Goal: Task Accomplishment & Management: Use online tool/utility

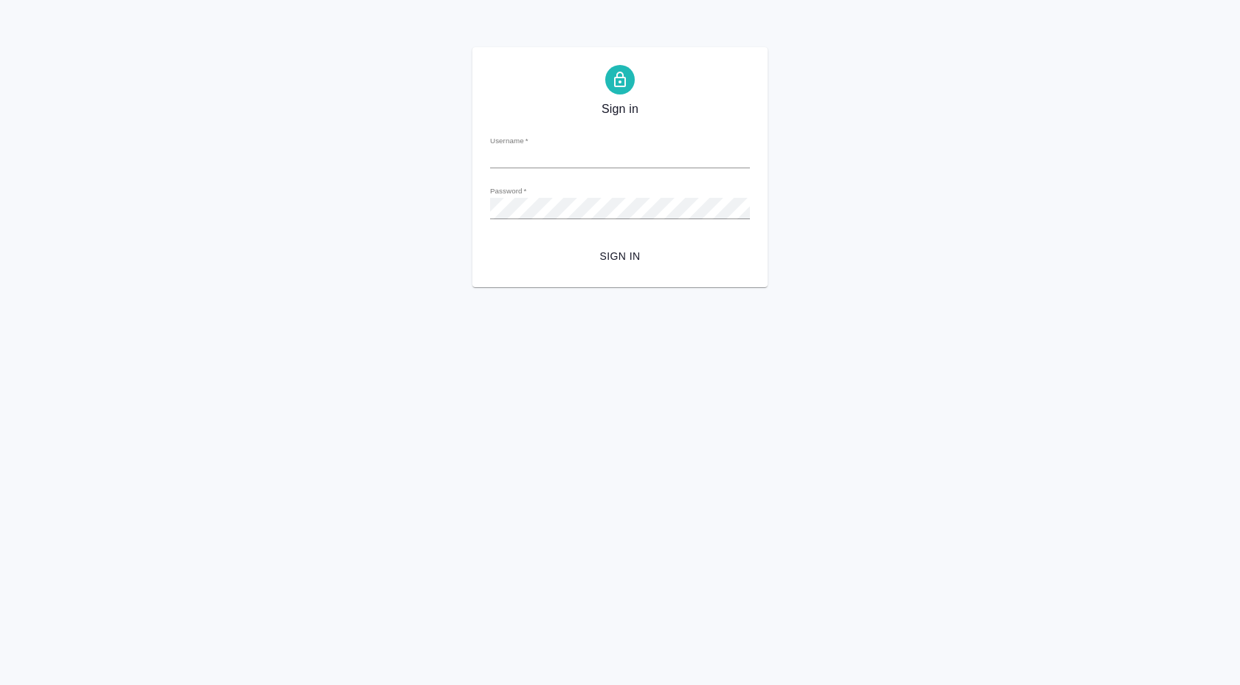
type input "a.shuvalova@awatera.com"
click at [627, 258] on span "Sign in" at bounding box center [620, 256] width 236 height 18
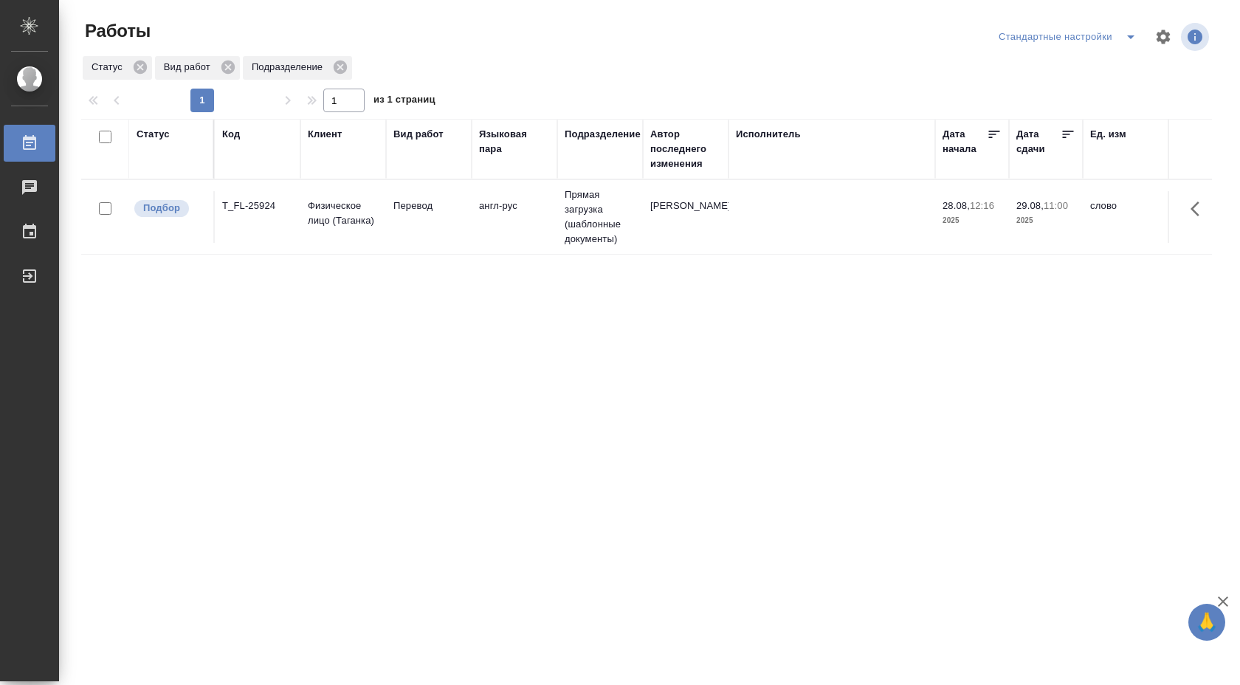
click at [706, 206] on td "[PERSON_NAME]" at bounding box center [686, 217] width 86 height 52
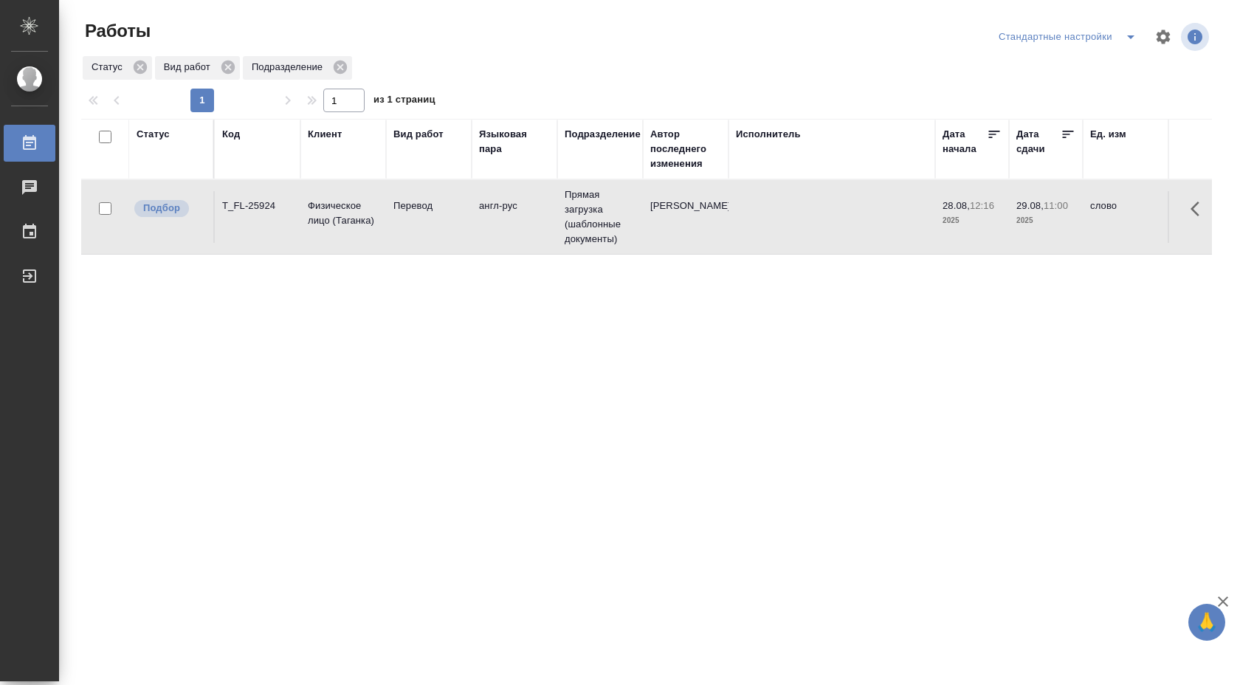
click at [706, 206] on td "[PERSON_NAME]" at bounding box center [686, 217] width 86 height 52
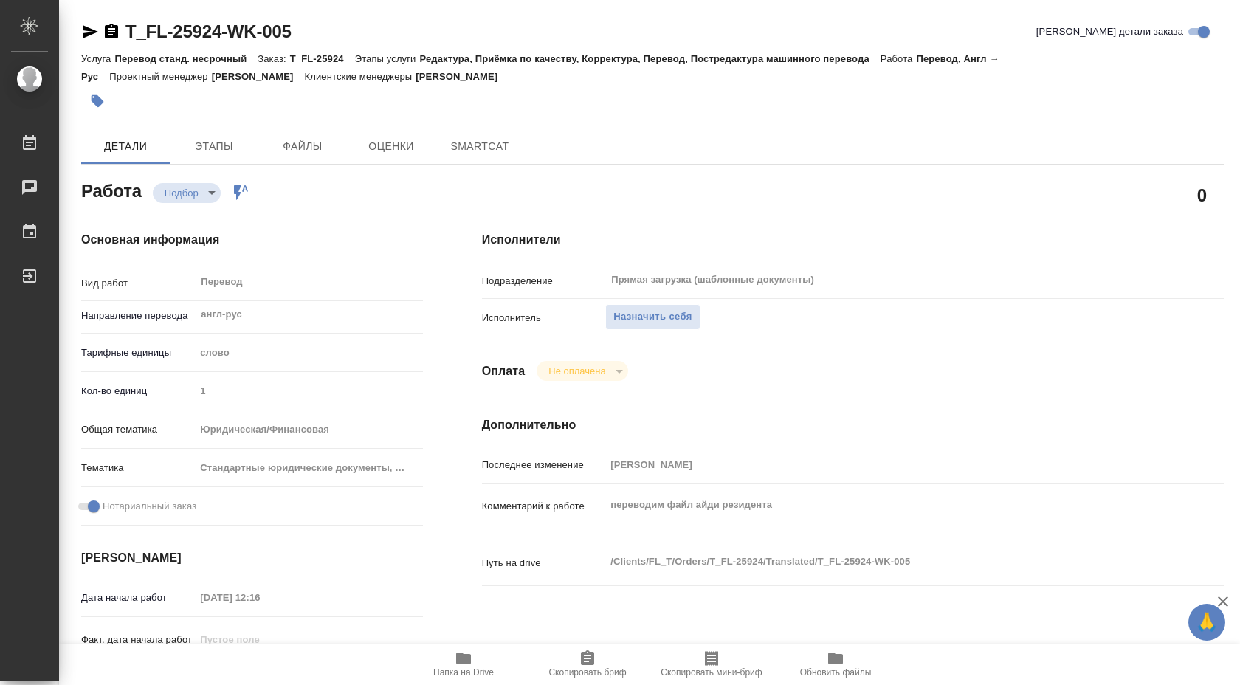
type textarea "x"
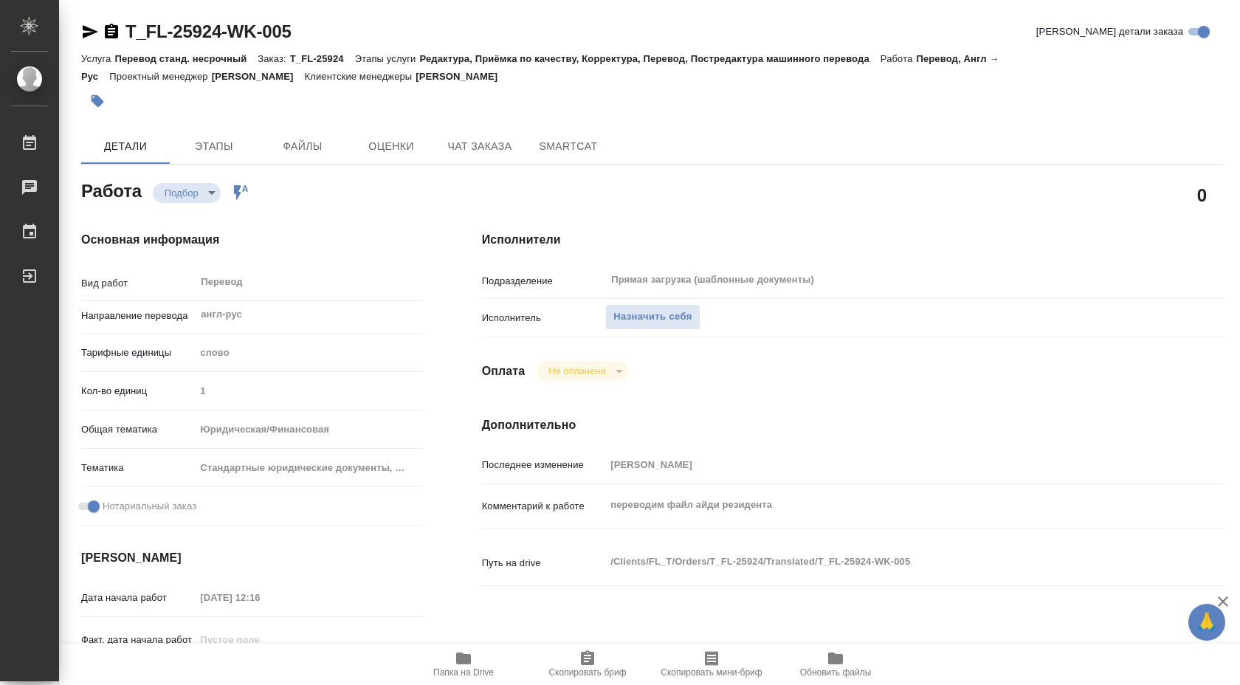
type textarea "x"
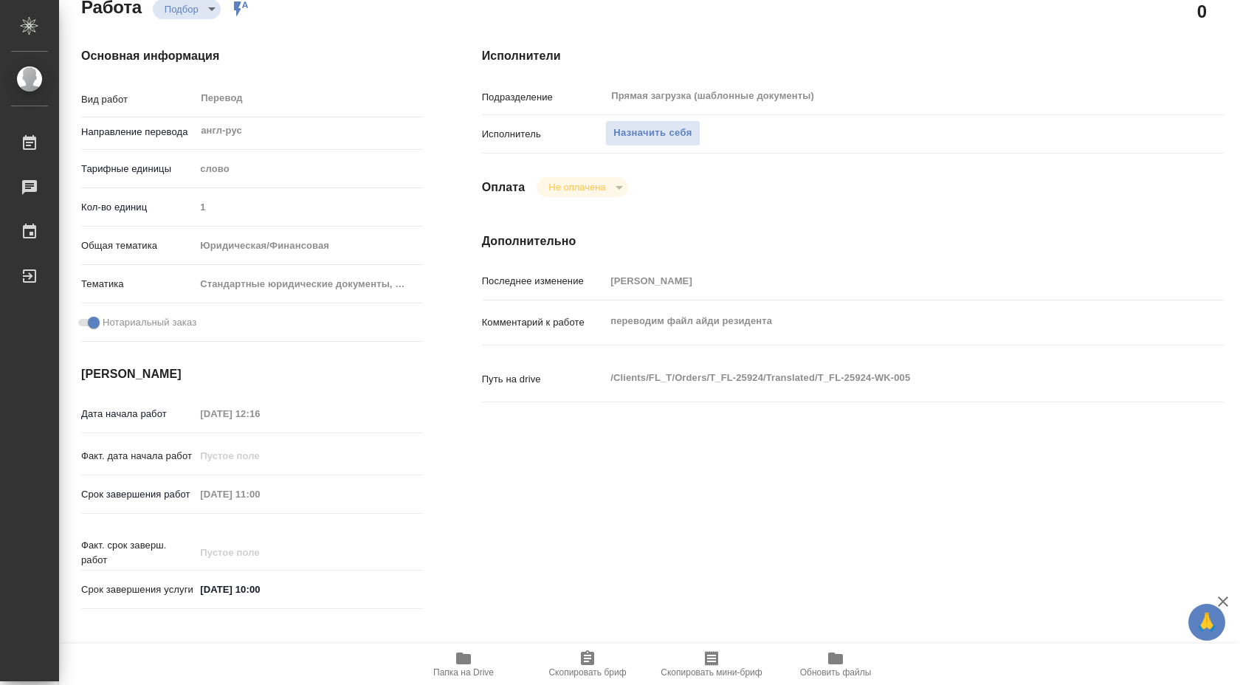
type textarea "x"
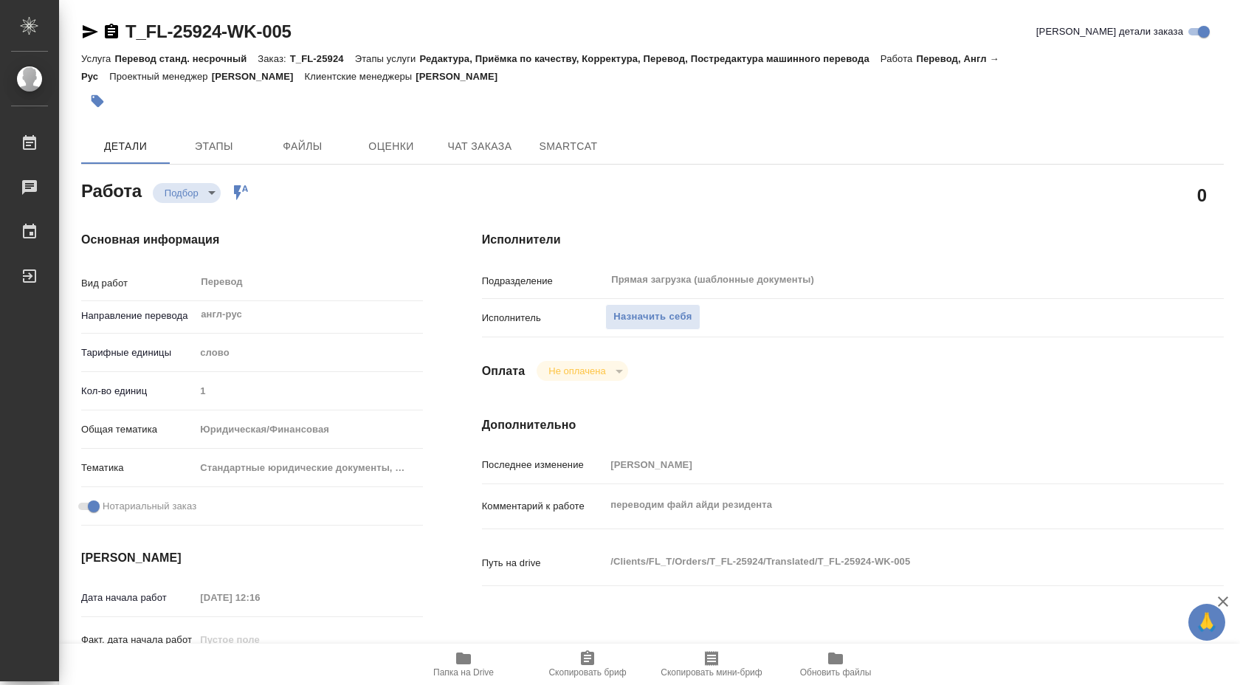
click at [453, 663] on span "Папка на Drive" at bounding box center [463, 664] width 106 height 28
